Goal: Task Accomplishment & Management: Complete application form

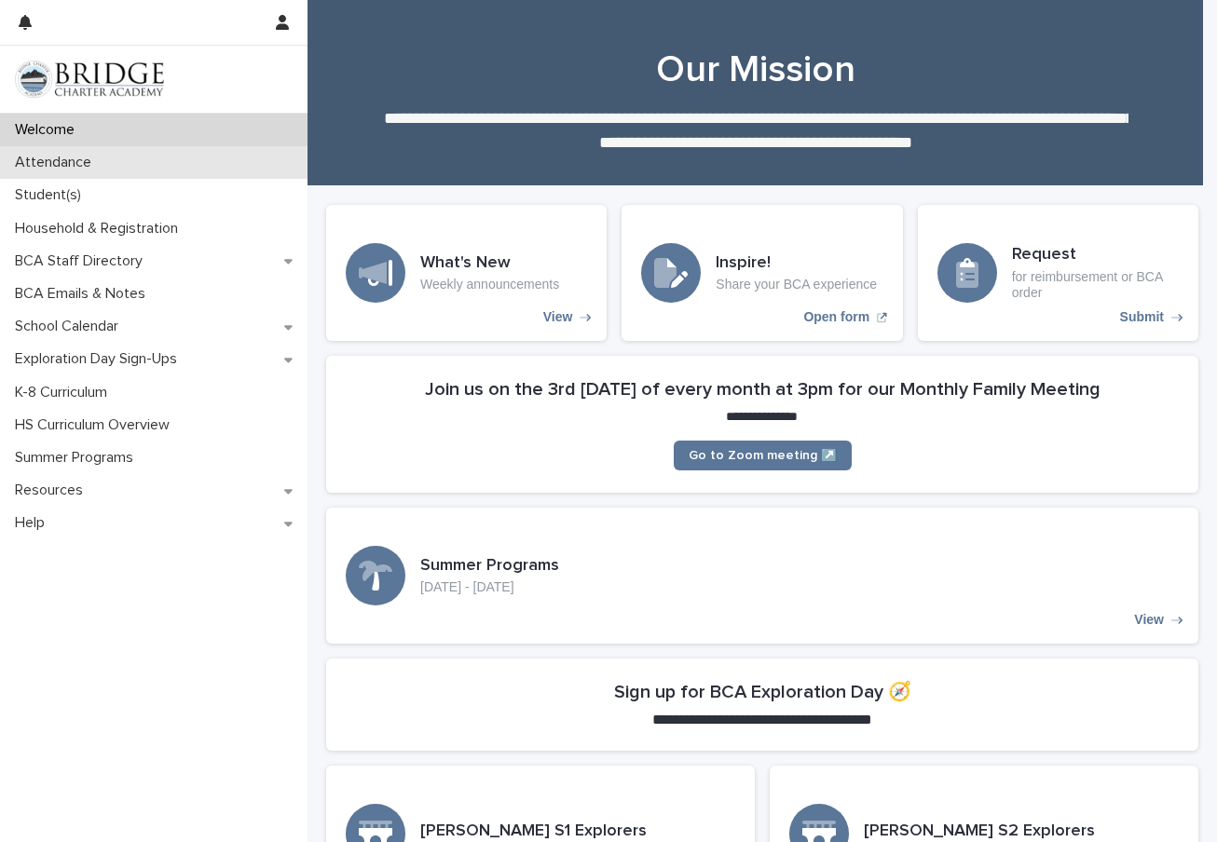
click at [80, 160] on p "Attendance" at bounding box center [56, 163] width 99 height 18
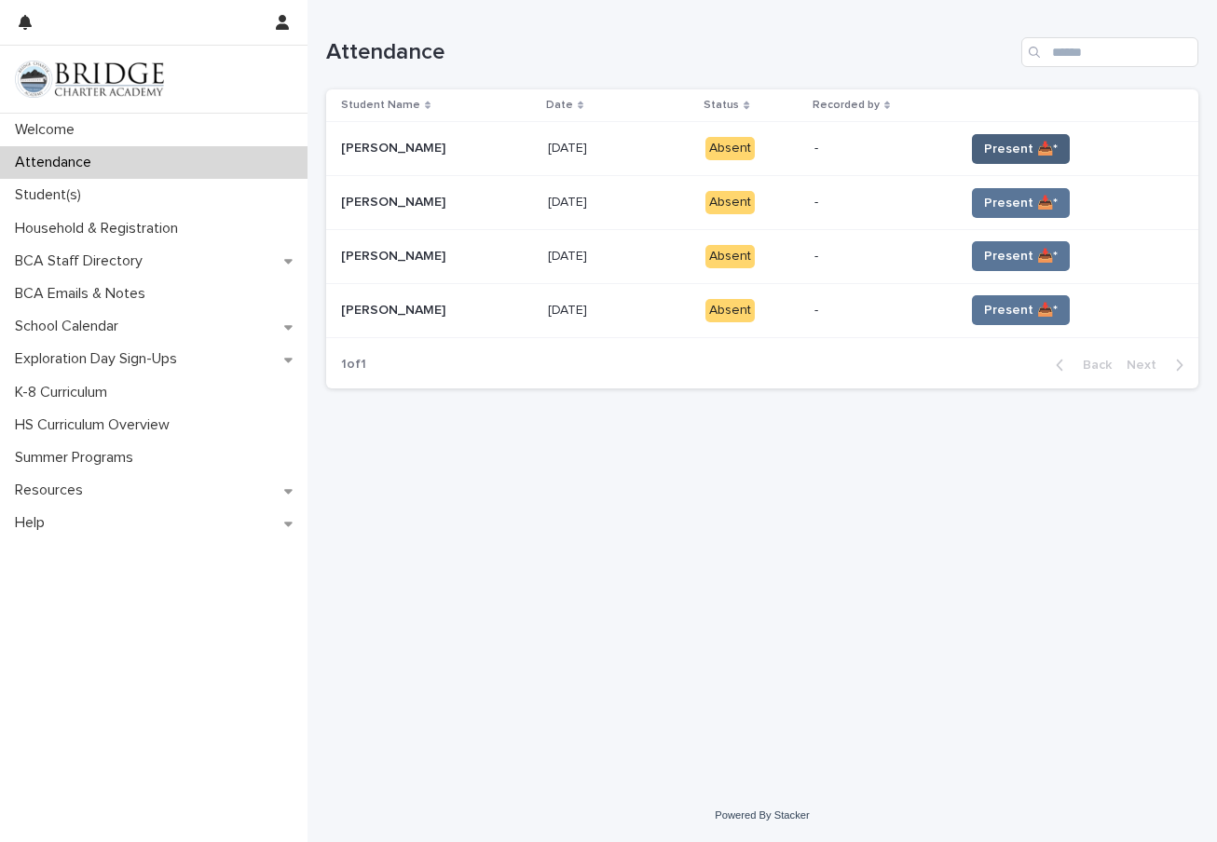
click at [984, 140] on span "Present 📥*" at bounding box center [1021, 149] width 74 height 19
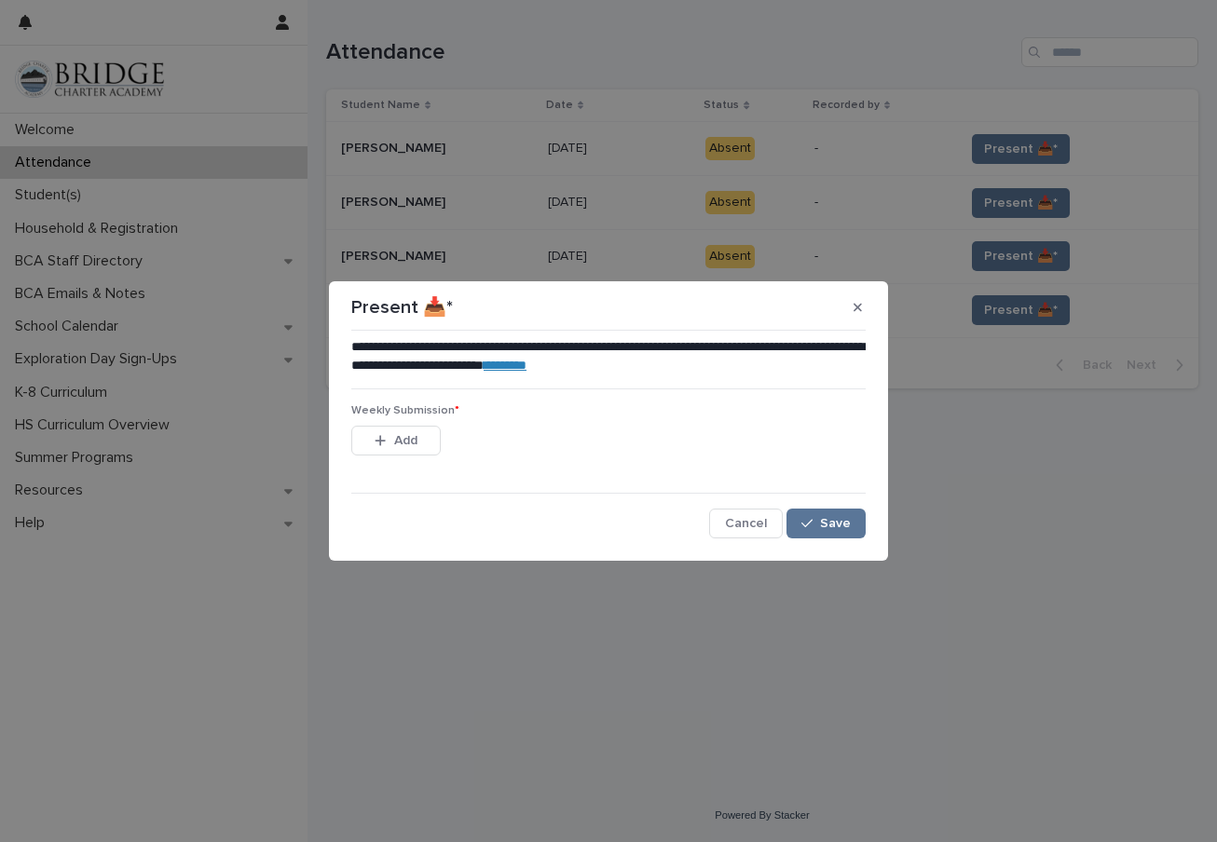
click at [526, 364] on link "********" at bounding box center [504, 365] width 43 height 13
click at [859, 305] on icon "button" at bounding box center [857, 307] width 8 height 13
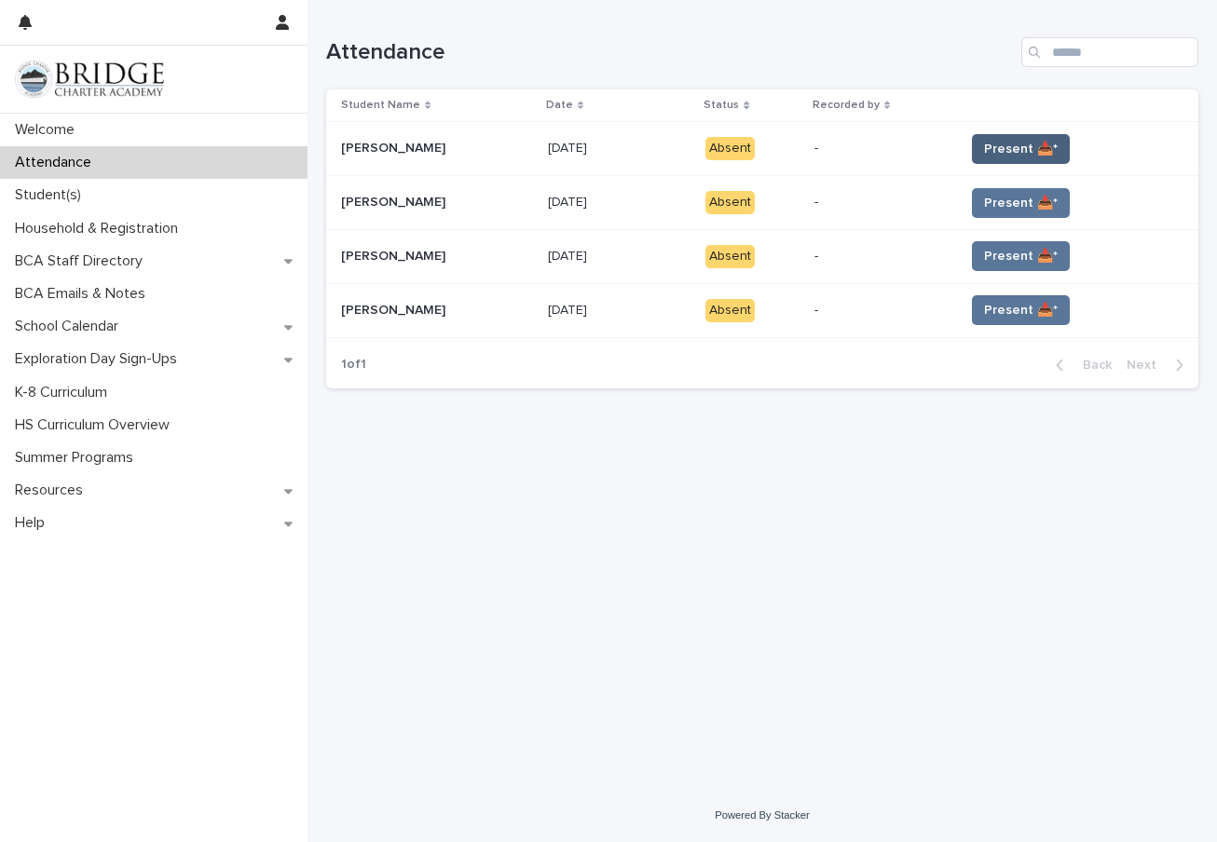
click at [1020, 150] on span "Present 📥*" at bounding box center [1021, 149] width 74 height 19
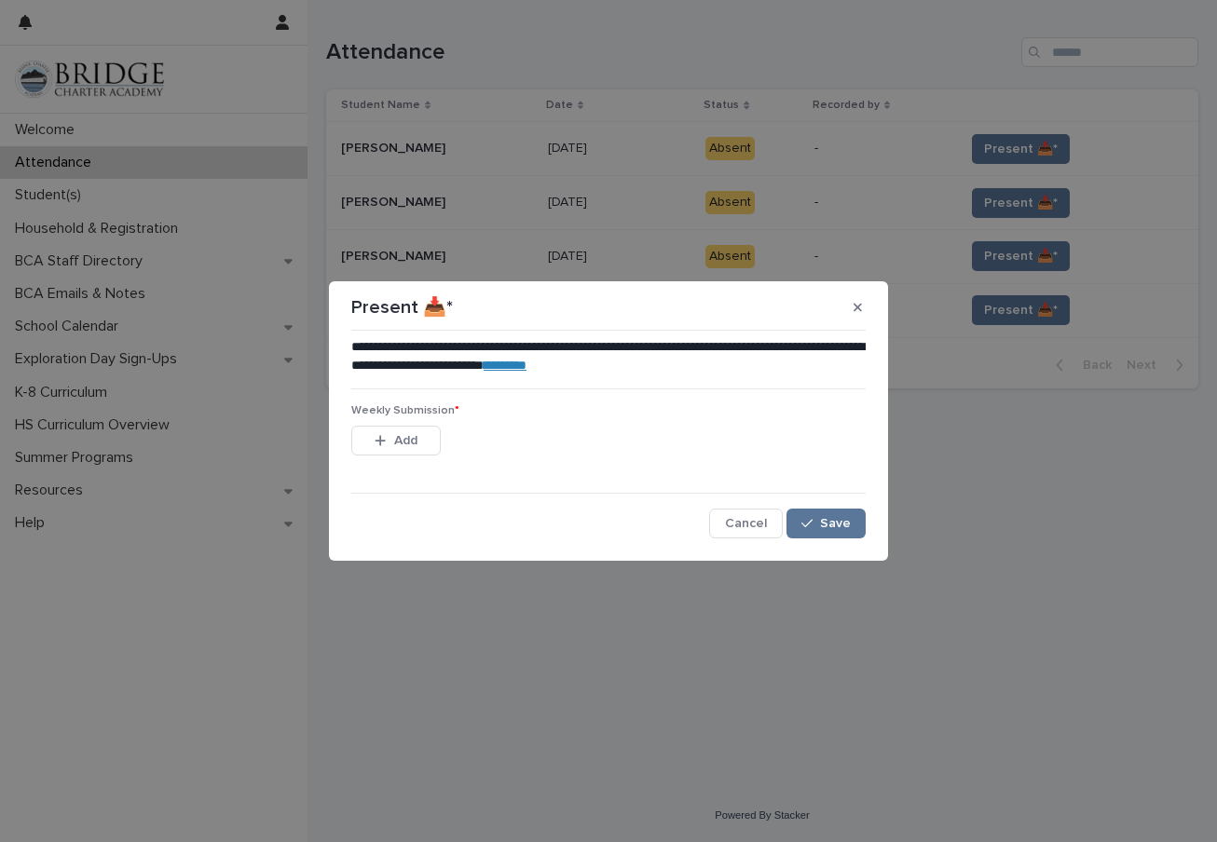
click at [410, 462] on div "Add" at bounding box center [395, 444] width 89 height 37
click at [410, 454] on button "Add" at bounding box center [395, 441] width 89 height 30
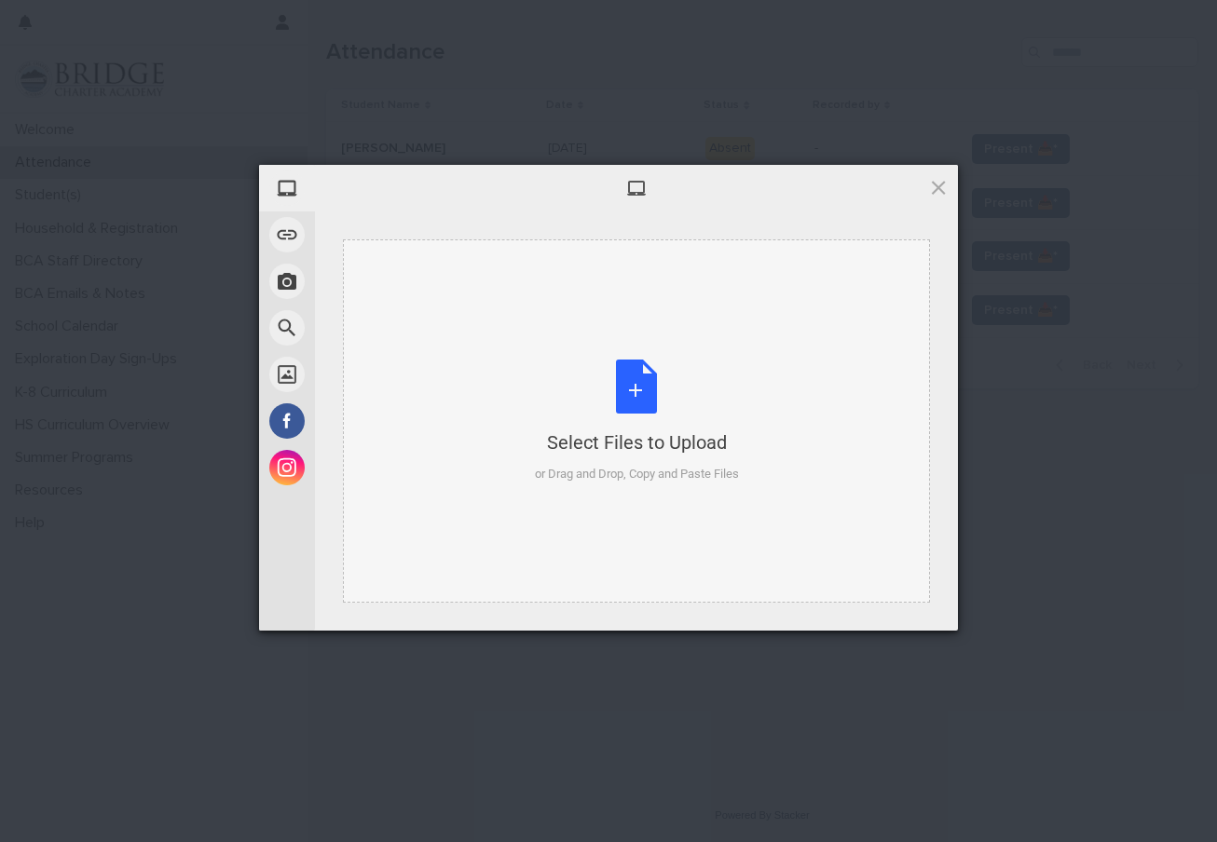
click at [633, 538] on div "Select Files to Upload or Drag and Drop, Copy and Paste Files" at bounding box center [636, 420] width 587 height 363
click at [938, 185] on span at bounding box center [938, 187] width 20 height 20
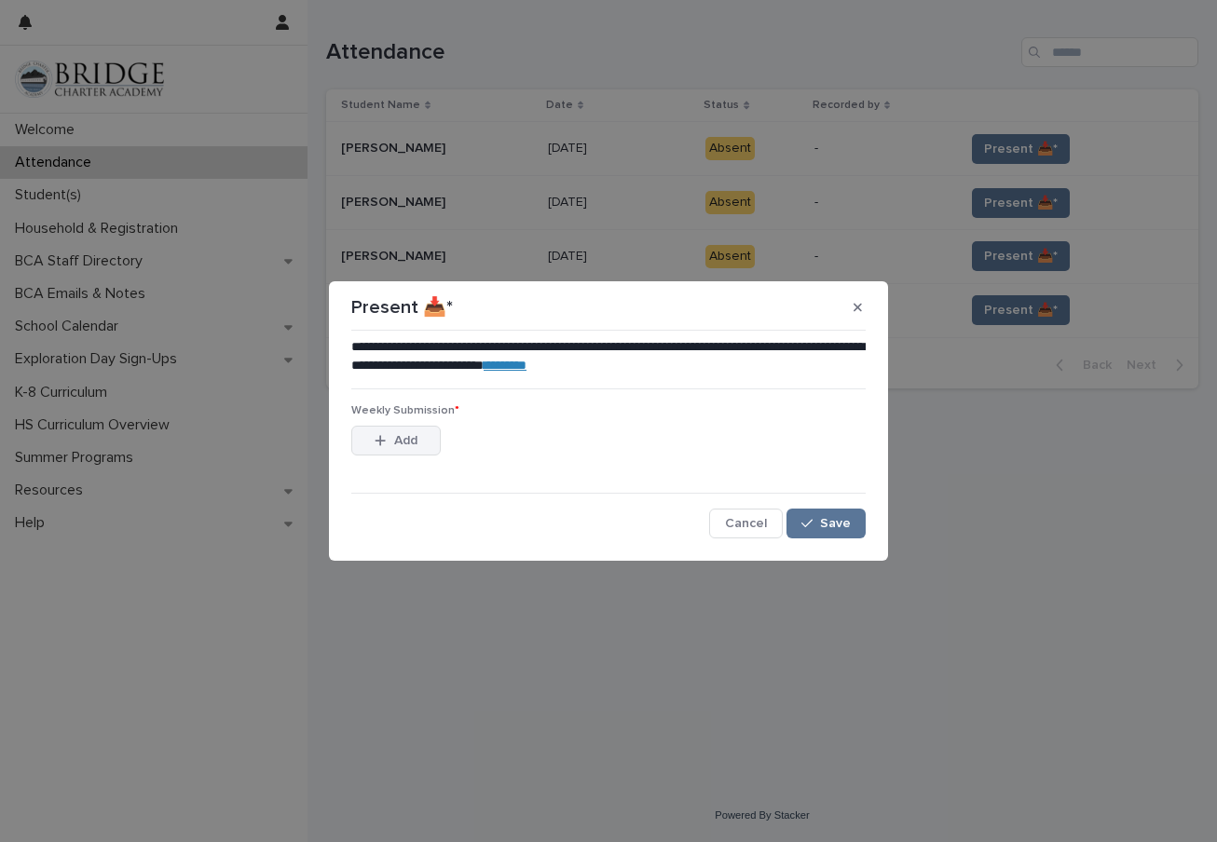
click at [374, 445] on button "Add" at bounding box center [395, 441] width 89 height 30
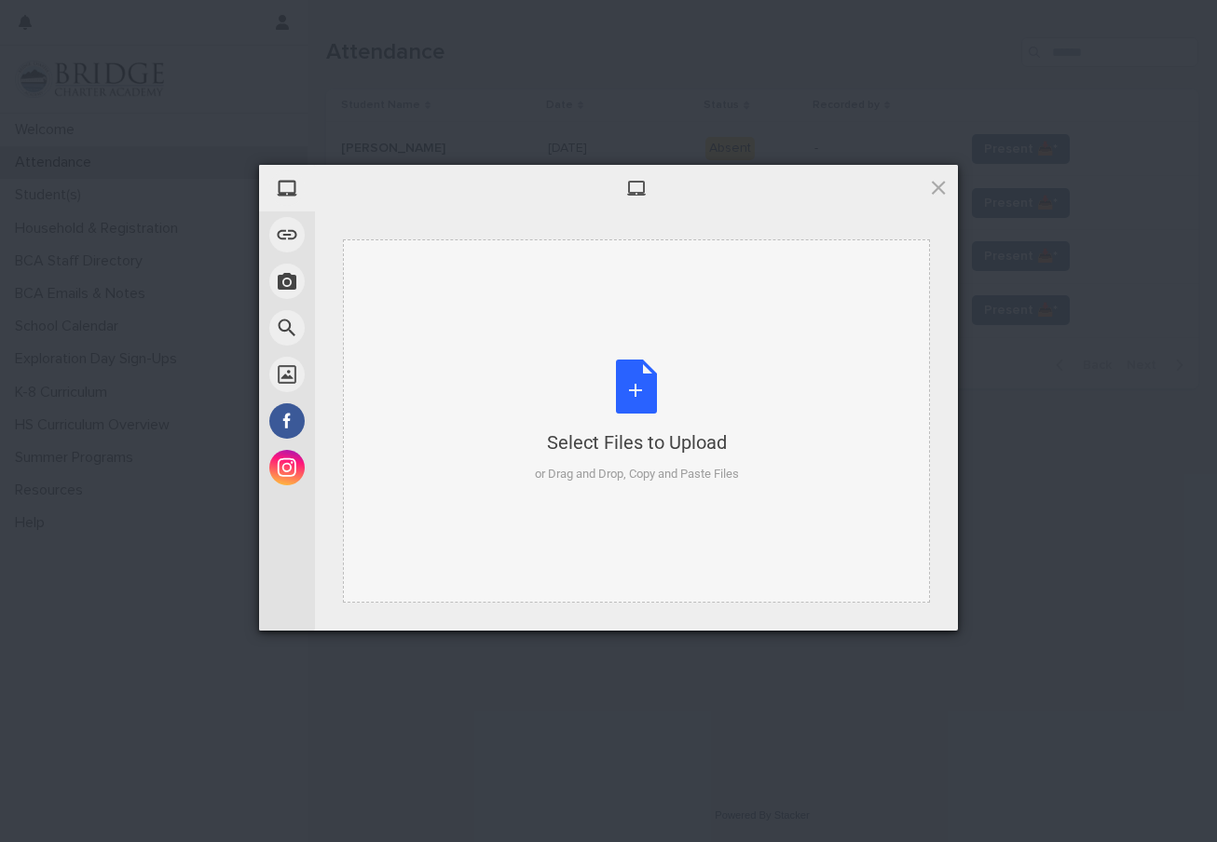
click at [703, 437] on div "Select Files to Upload" at bounding box center [637, 442] width 204 height 26
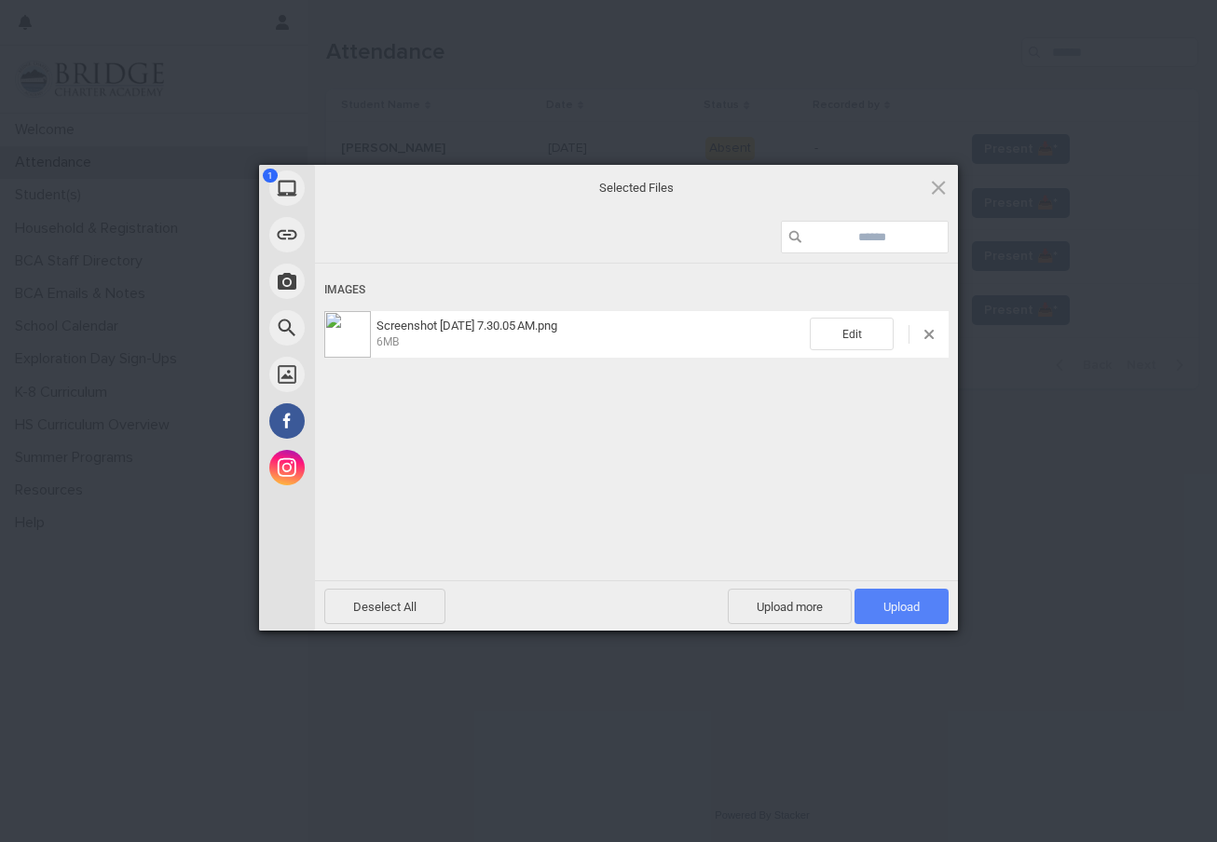
click at [902, 613] on span "Upload 1" at bounding box center [901, 607] width 36 height 14
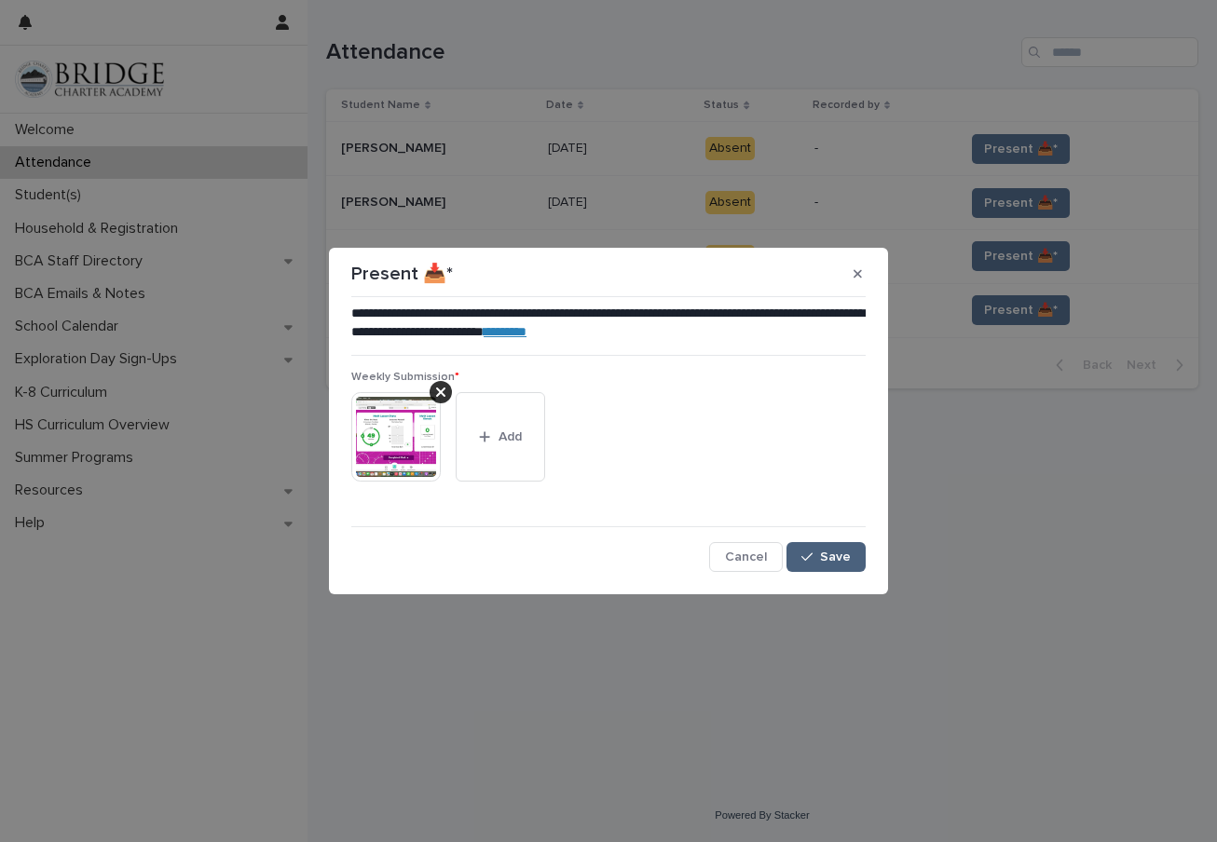
click at [823, 551] on span "Save" at bounding box center [835, 557] width 31 height 13
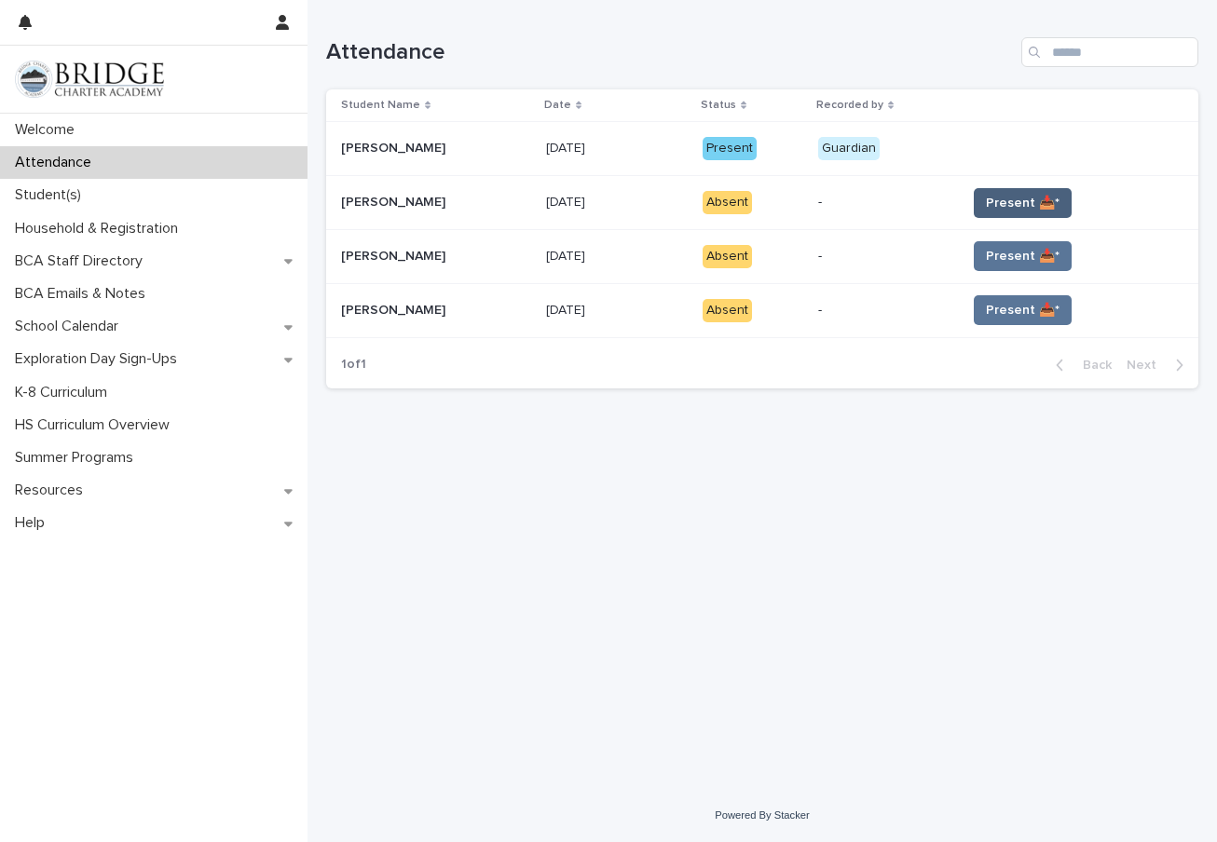
click at [1017, 207] on span "Present 📥*" at bounding box center [1023, 203] width 74 height 19
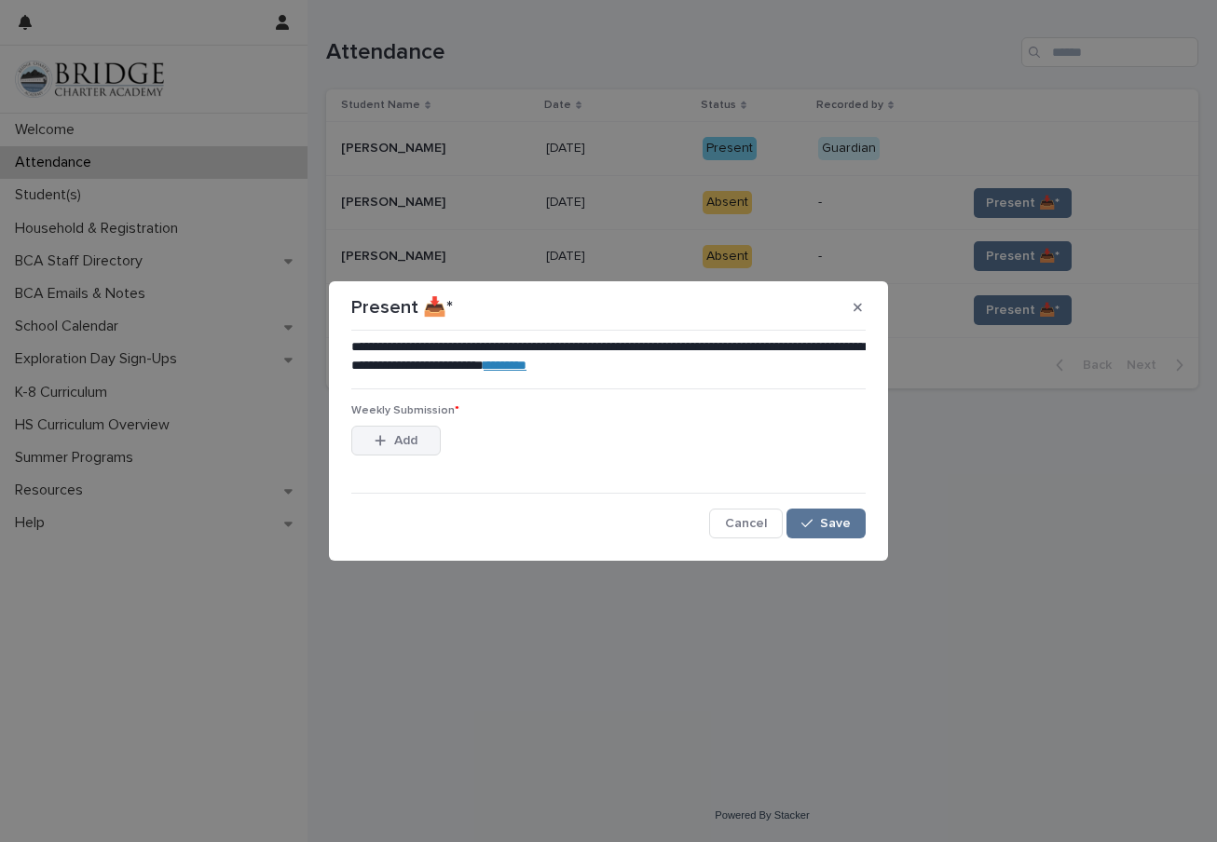
click at [398, 435] on span "Add" at bounding box center [405, 440] width 23 height 13
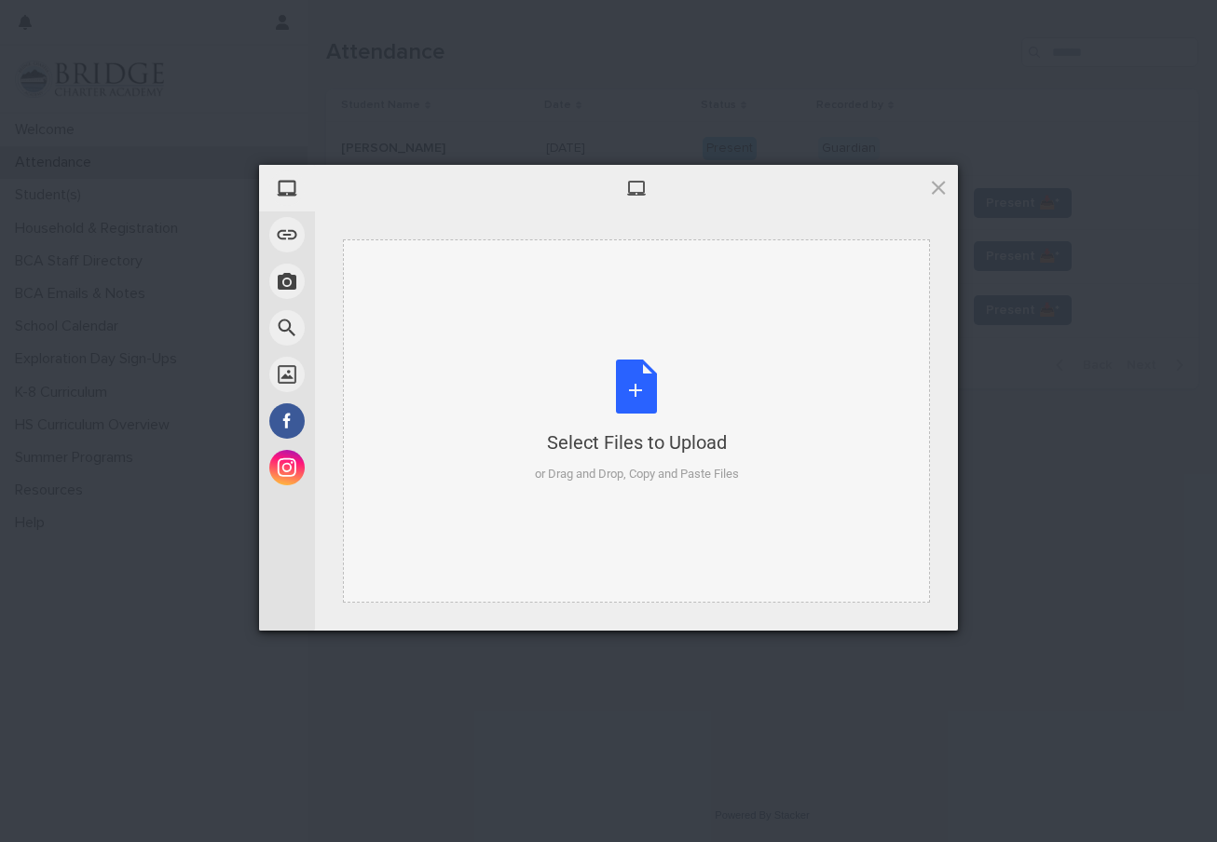
click at [591, 372] on div "Select Files to Upload or Drag and Drop, Copy and Paste Files" at bounding box center [637, 422] width 204 height 124
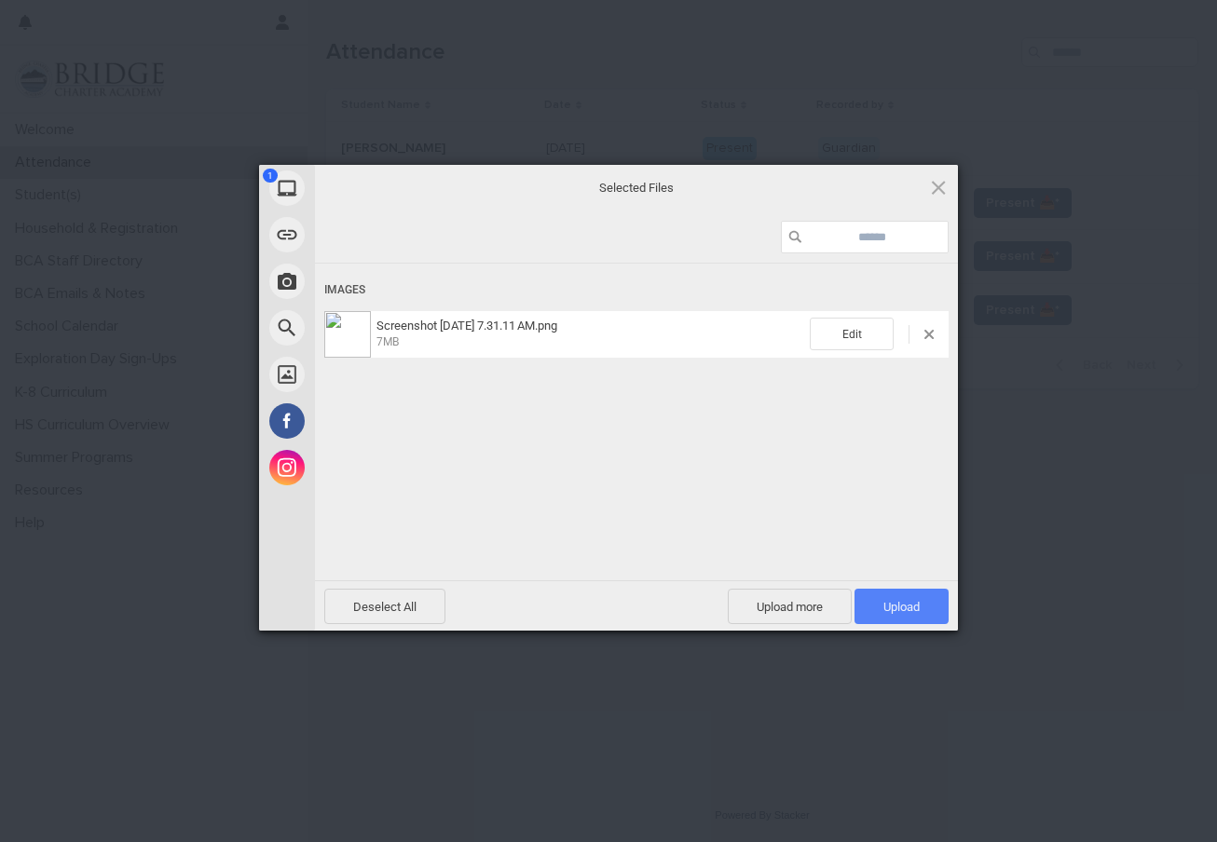
click at [908, 606] on span "Upload 1" at bounding box center [901, 607] width 36 height 14
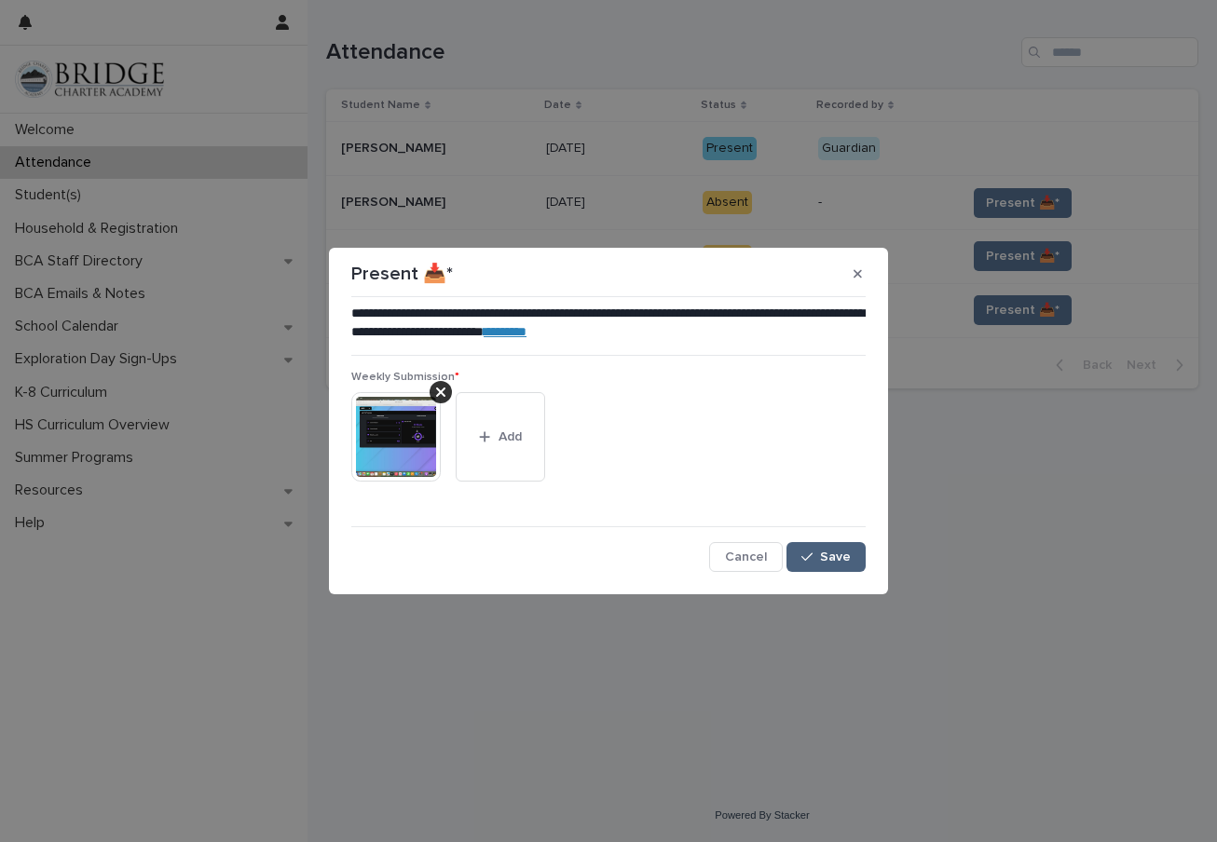
click at [831, 562] on span "Save" at bounding box center [835, 557] width 31 height 13
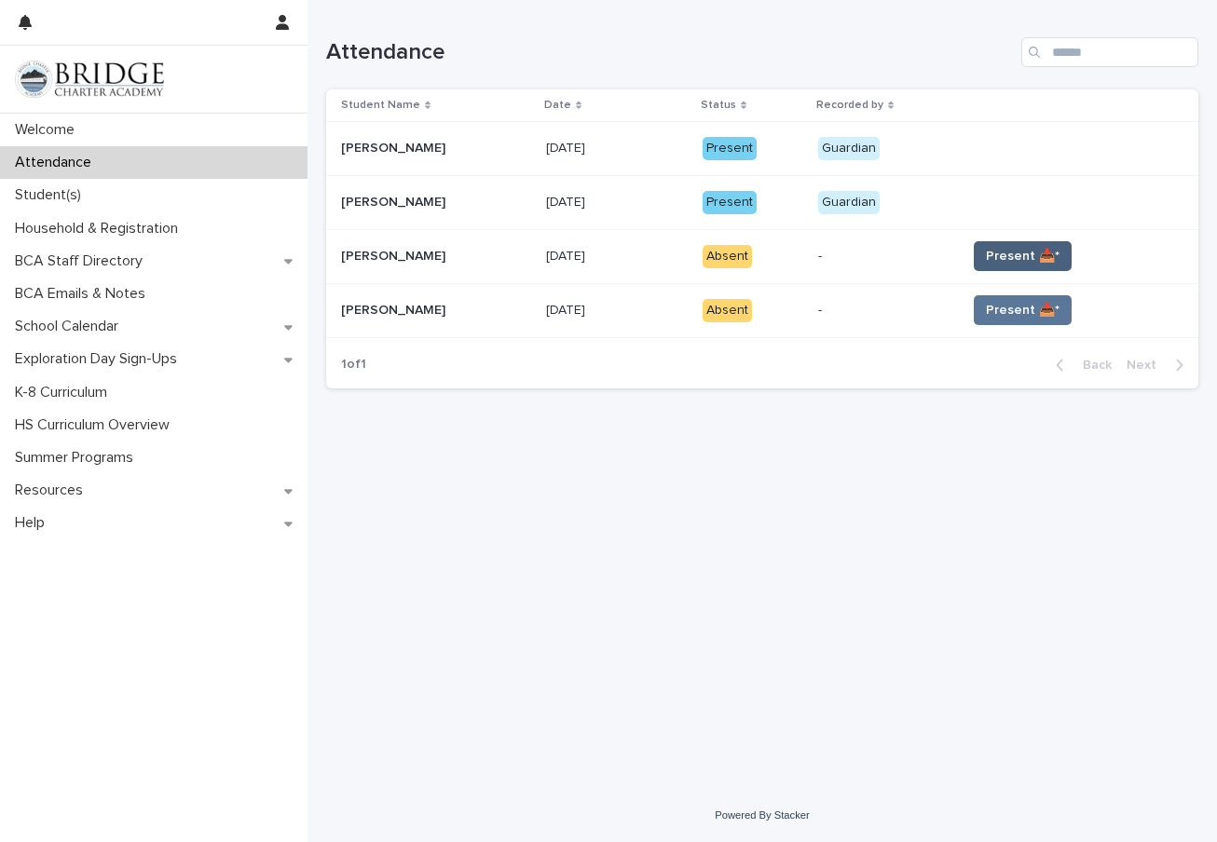
click at [986, 248] on span "Present 📥*" at bounding box center [1023, 256] width 74 height 19
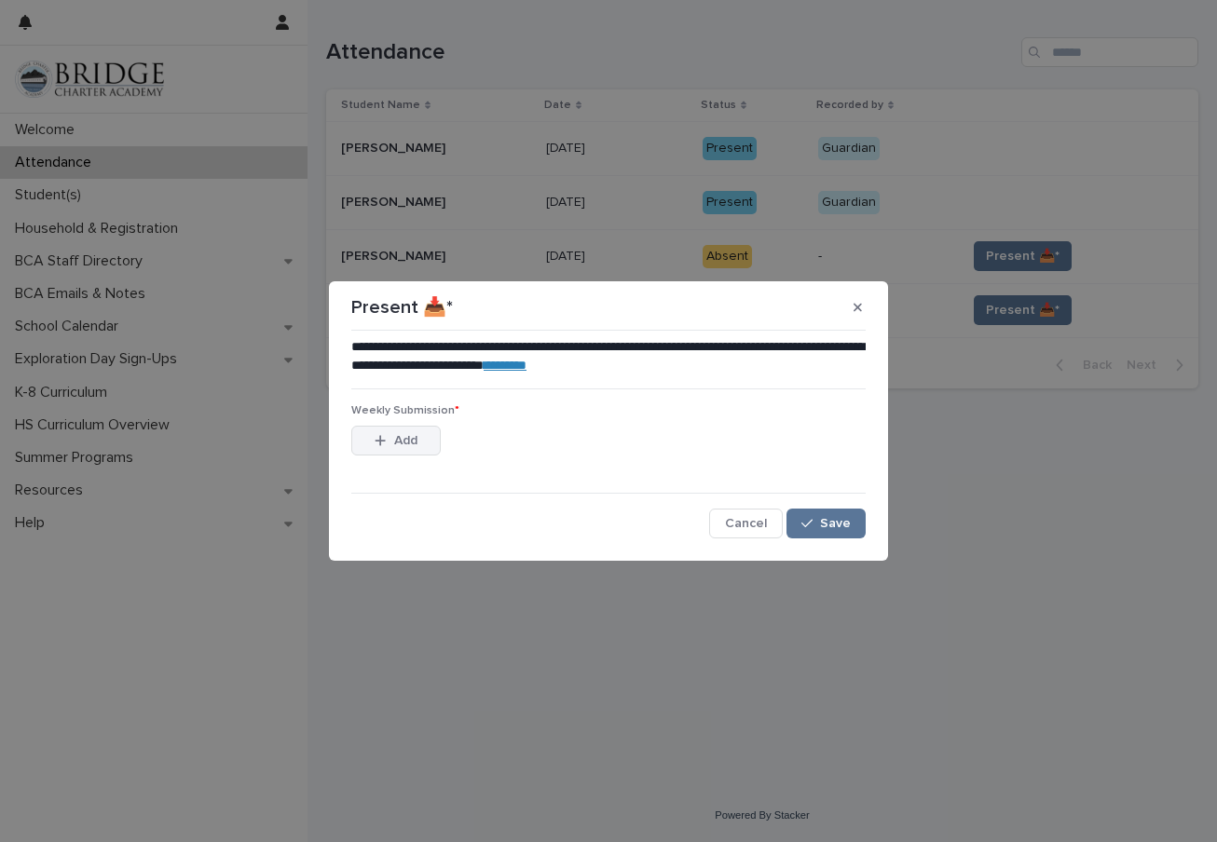
click at [418, 437] on button "Add" at bounding box center [395, 441] width 89 height 30
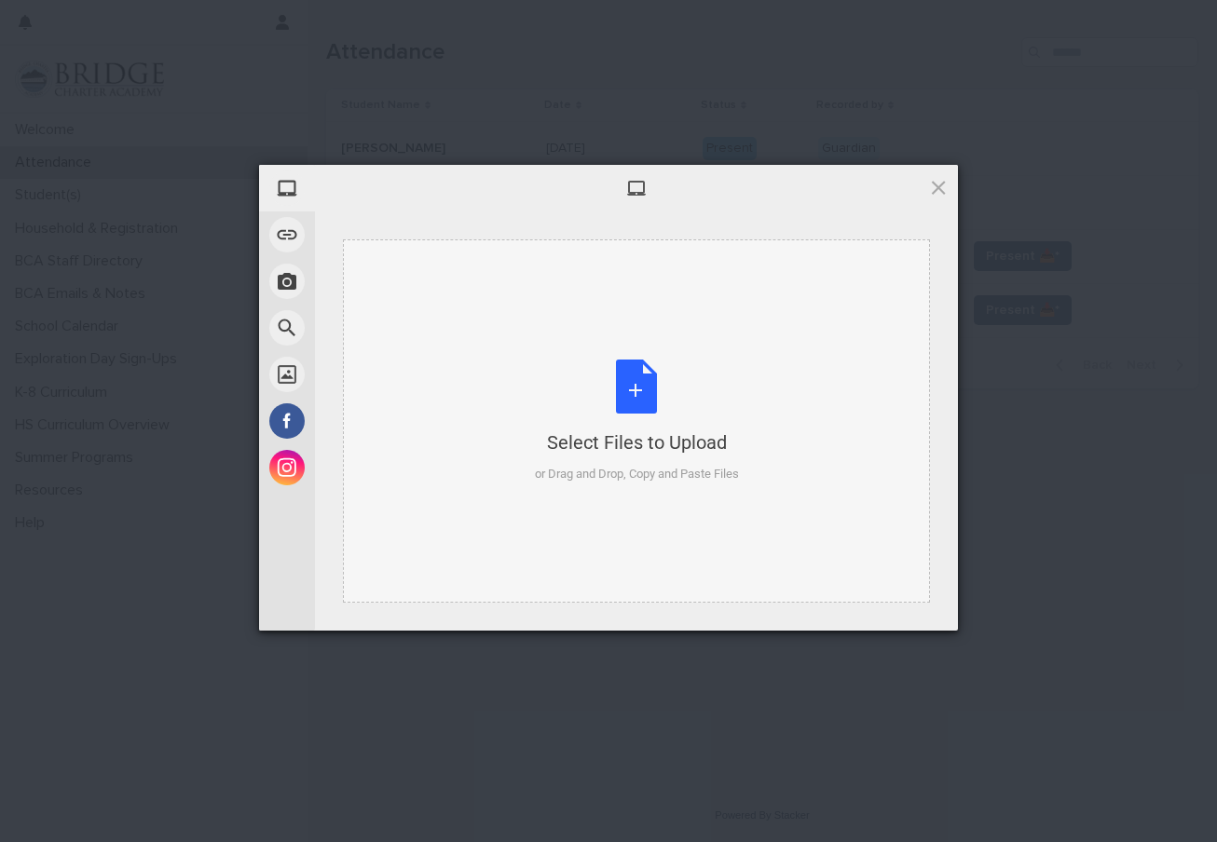
click at [523, 443] on div "Select Files to Upload or Drag and Drop, Copy and Paste Files" at bounding box center [636, 420] width 587 height 363
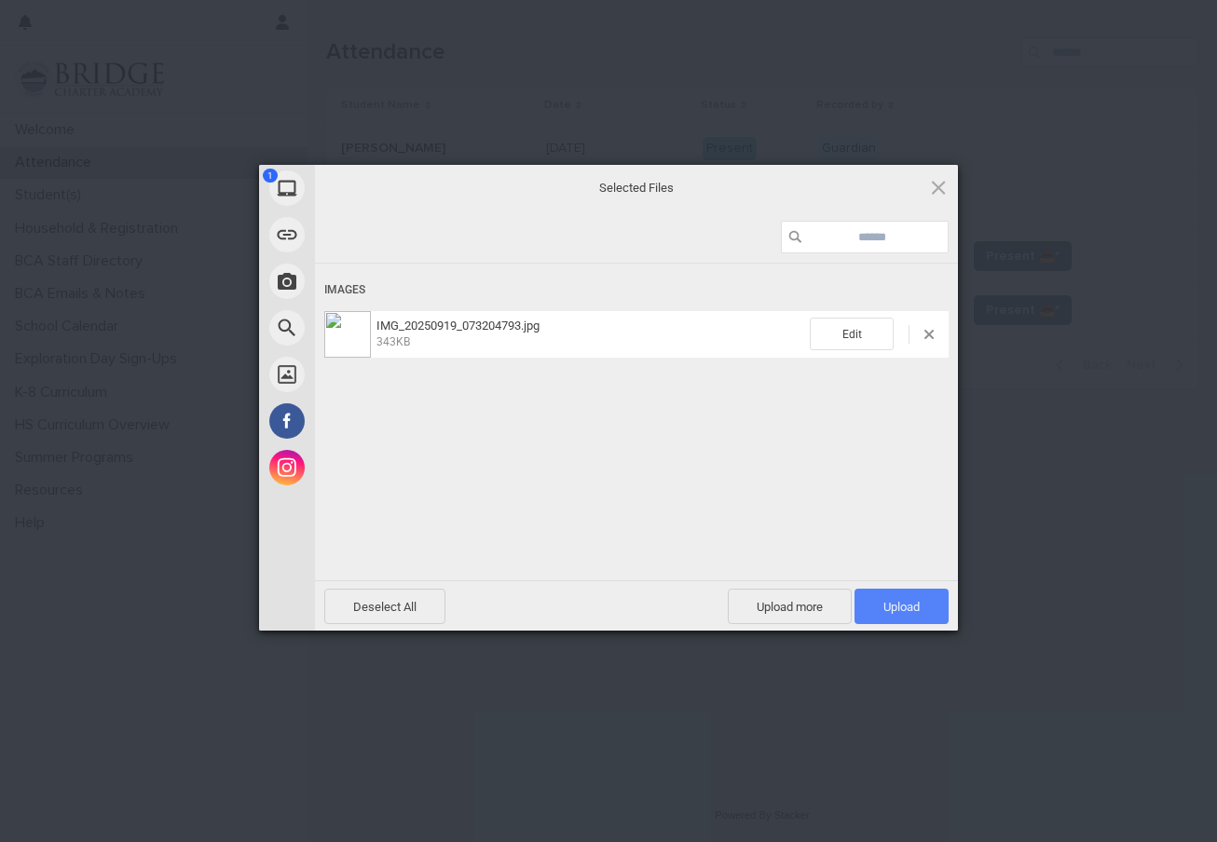
click at [913, 596] on span "Upload 1" at bounding box center [901, 606] width 94 height 35
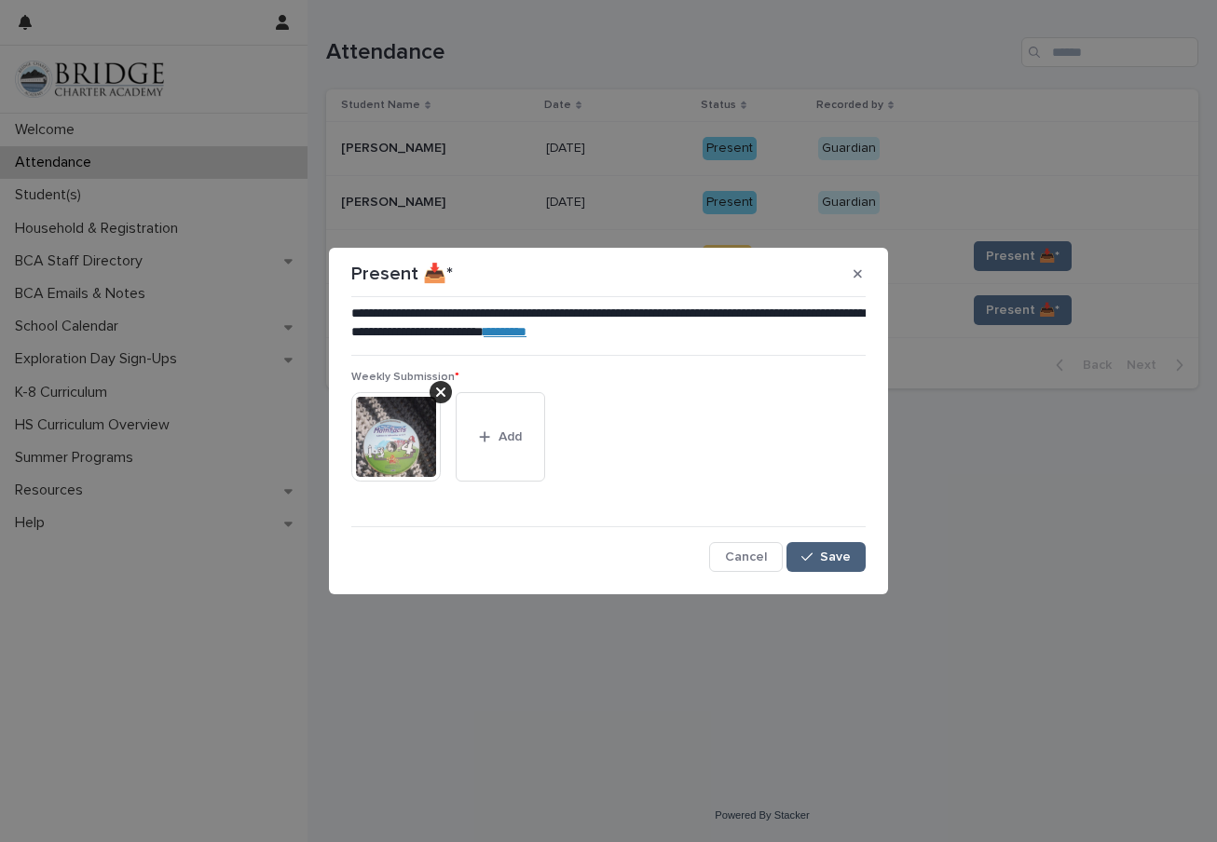
click at [829, 555] on span "Save" at bounding box center [835, 557] width 31 height 13
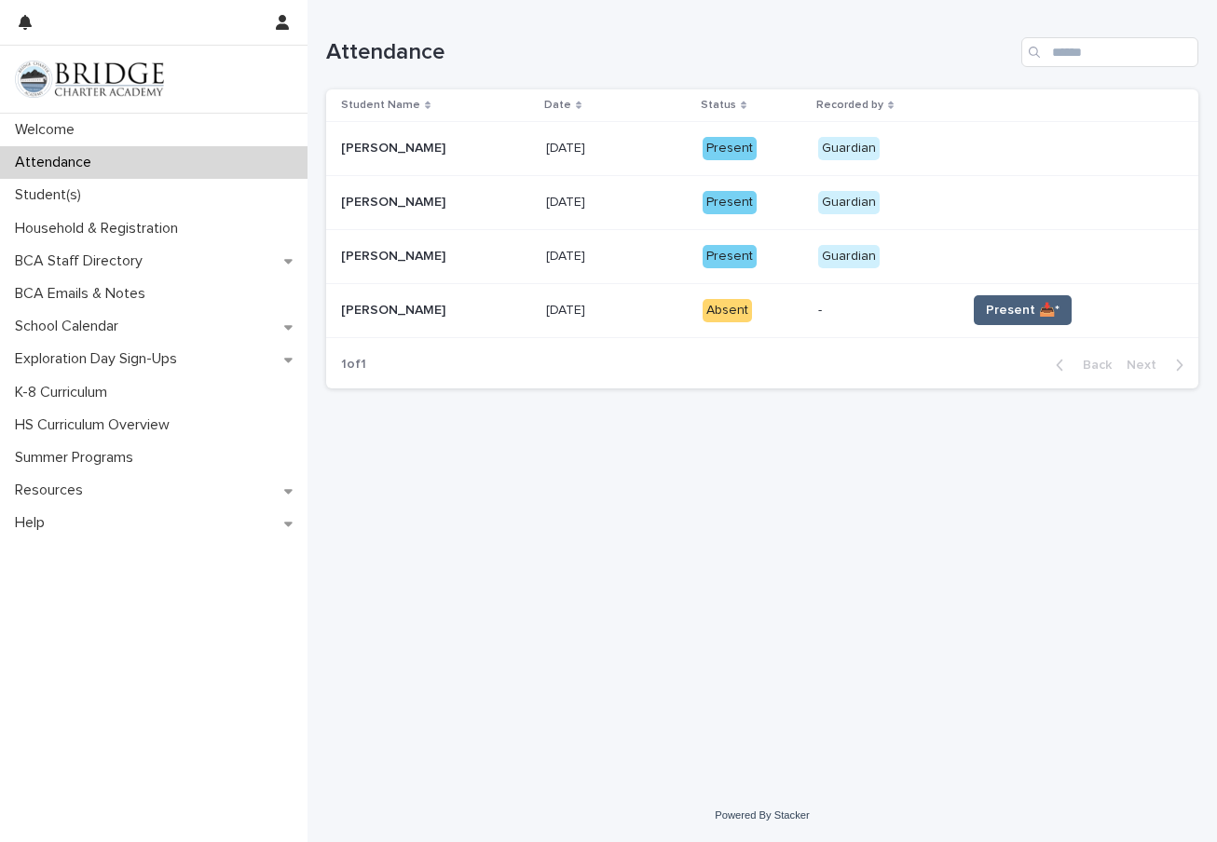
click at [1007, 307] on span "Present 📥*" at bounding box center [1023, 310] width 74 height 19
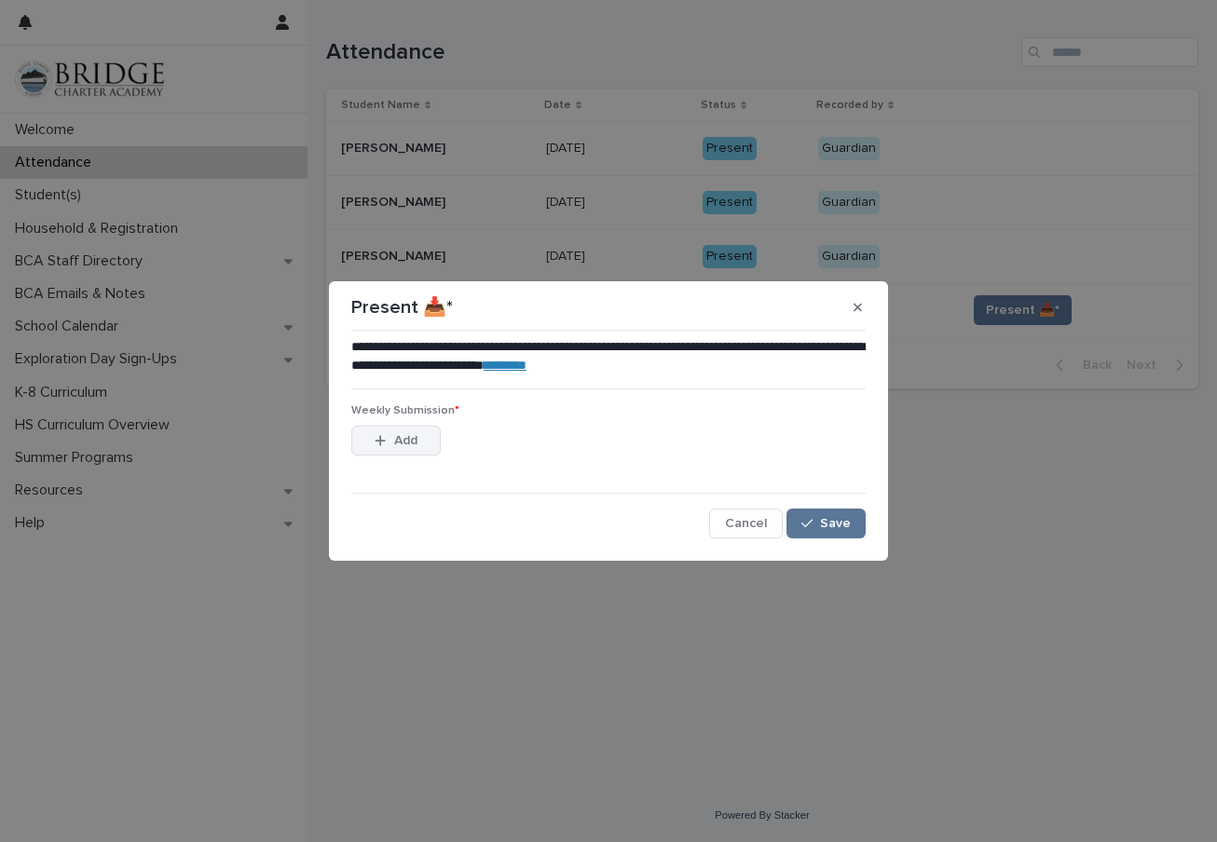
click at [415, 443] on span "Add" at bounding box center [405, 440] width 23 height 13
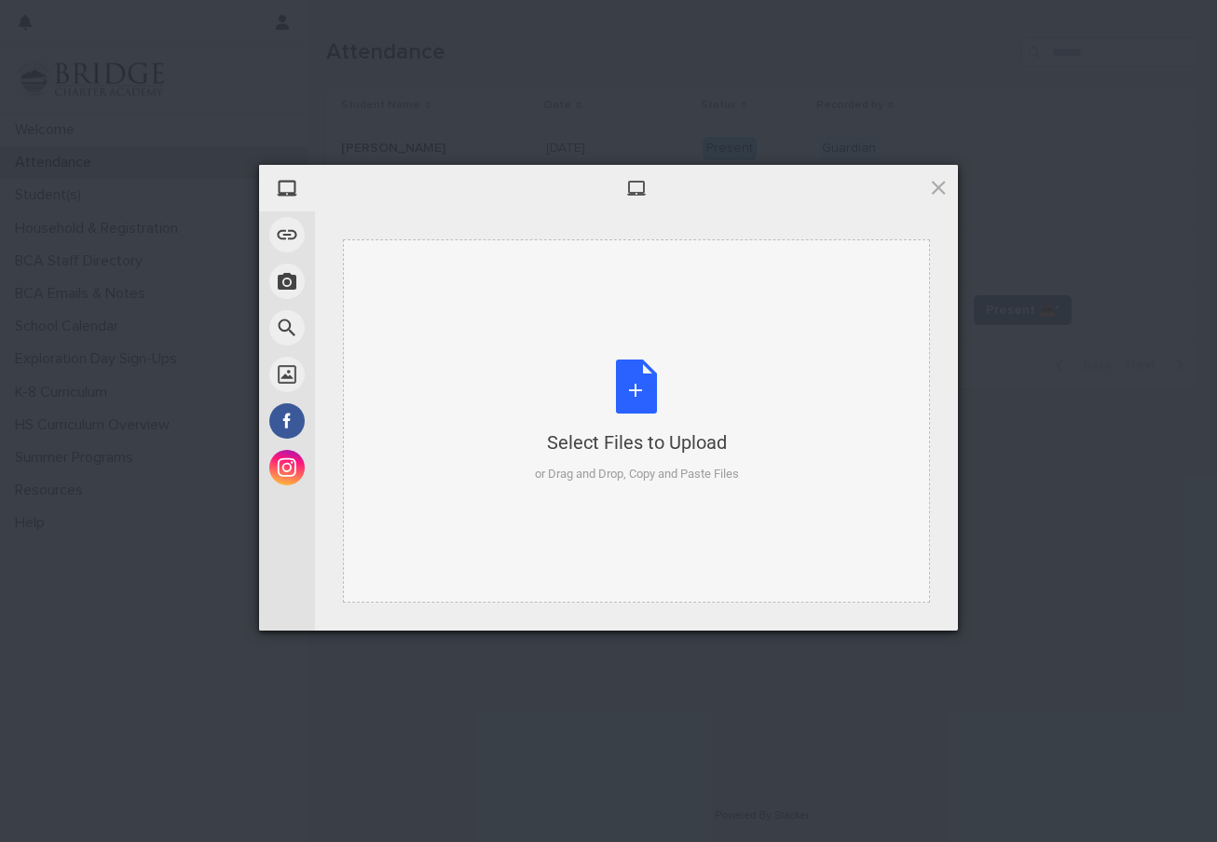
click at [642, 411] on div "Select Files to Upload or Drag and Drop, Copy and Paste Files" at bounding box center [637, 422] width 204 height 124
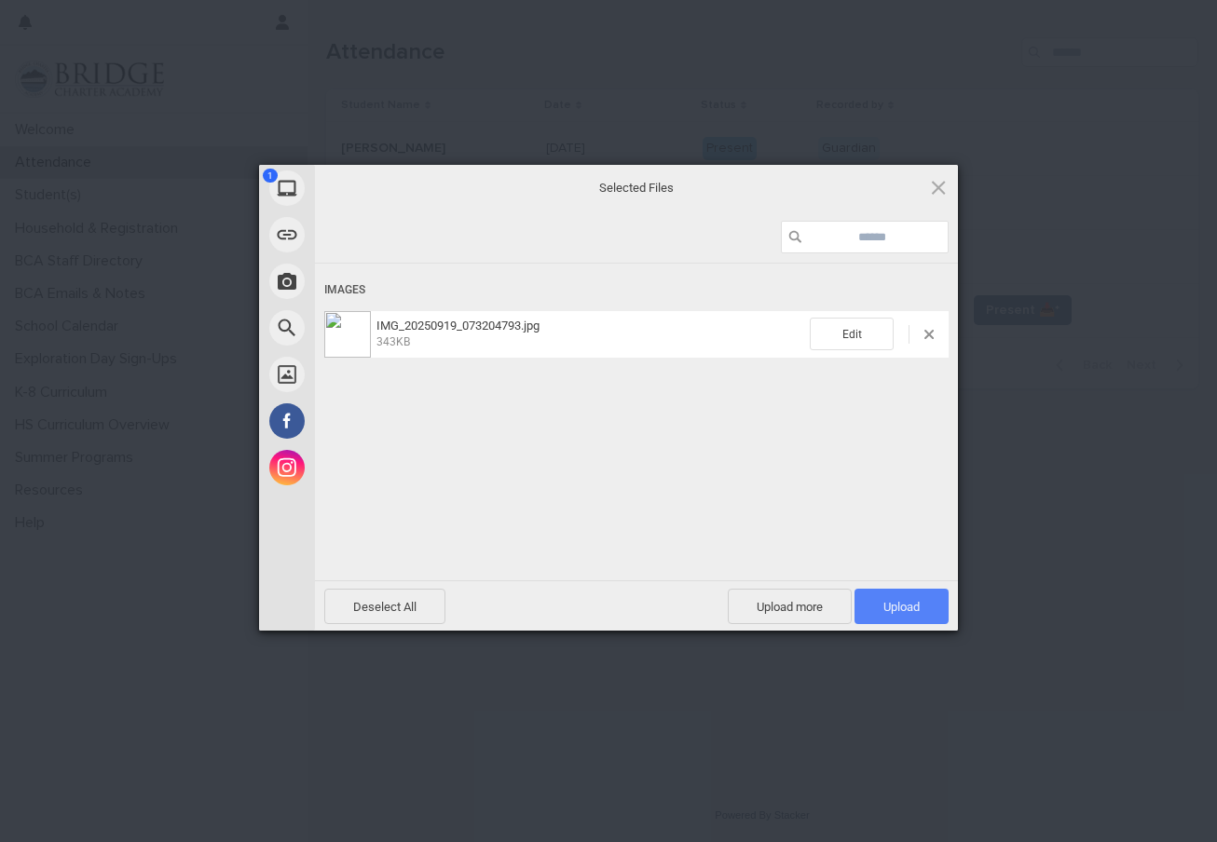
click at [921, 601] on span "Upload 1" at bounding box center [901, 606] width 94 height 35
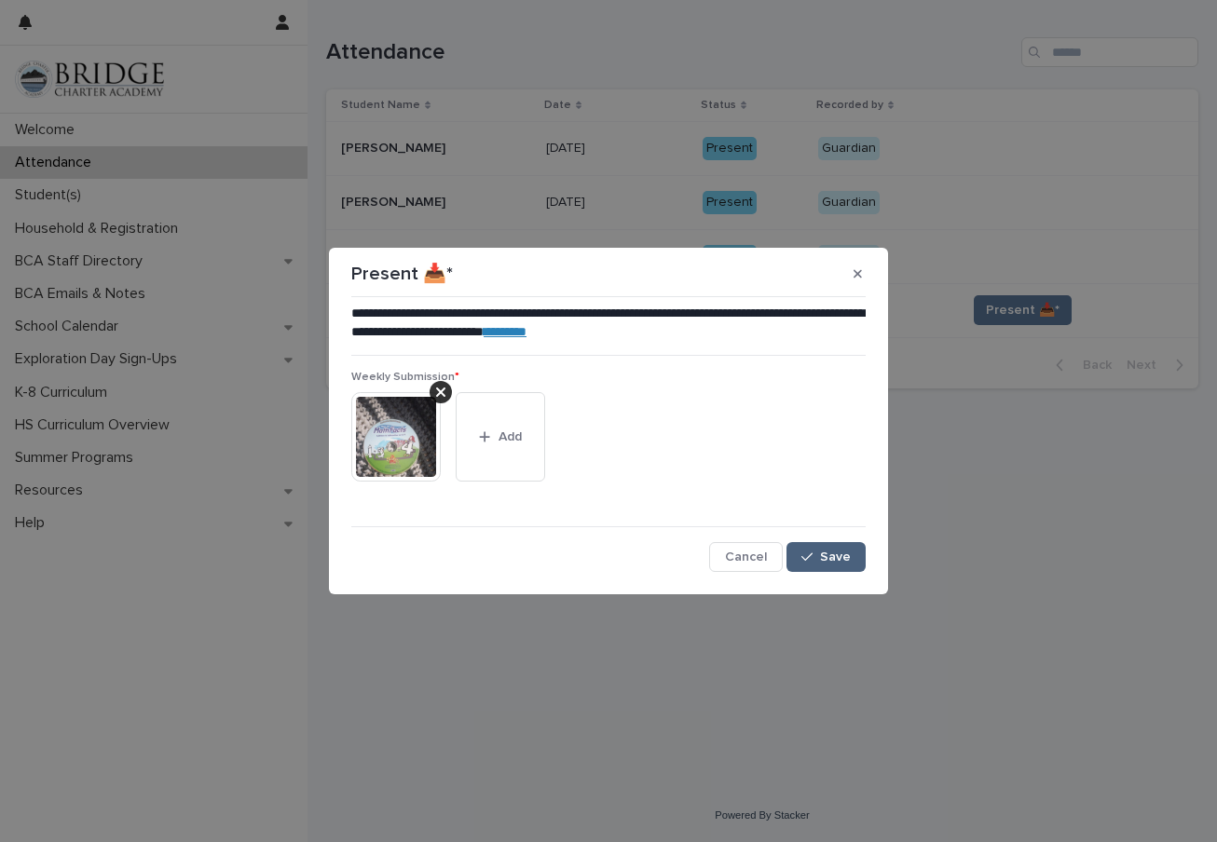
click at [832, 569] on button "Save" at bounding box center [825, 557] width 79 height 30
